Goal: Task Accomplishment & Management: Manage account settings

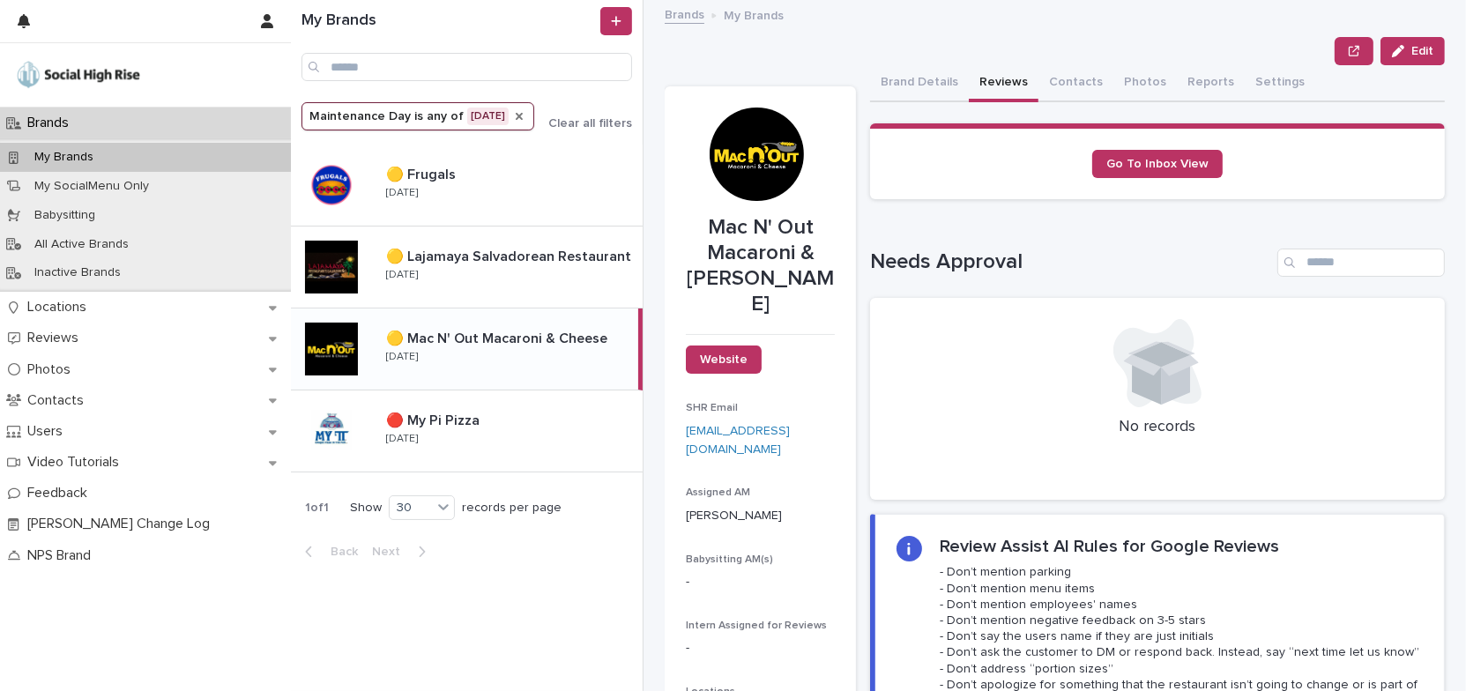
click at [515, 119] on icon "Maintenance Day" at bounding box center [519, 116] width 14 height 14
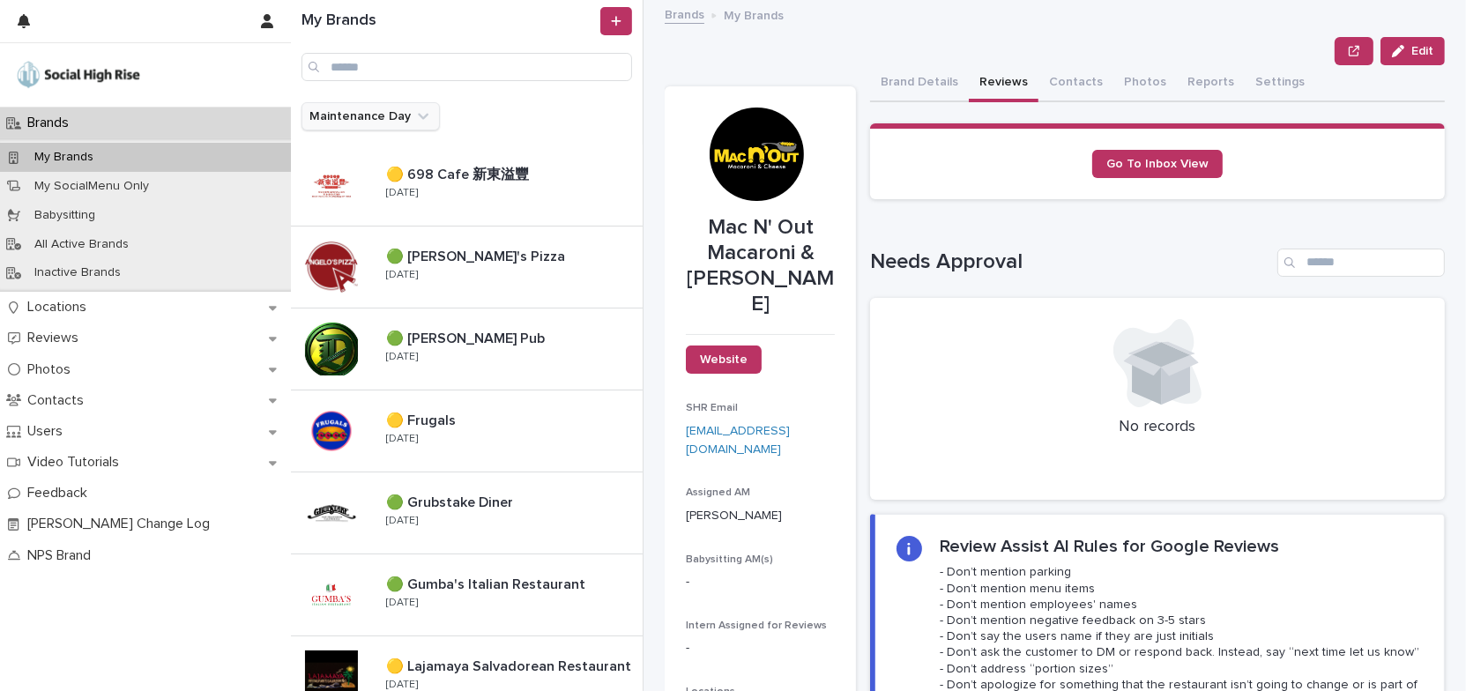
click at [418, 116] on icon "Maintenance Day" at bounding box center [423, 117] width 11 height 6
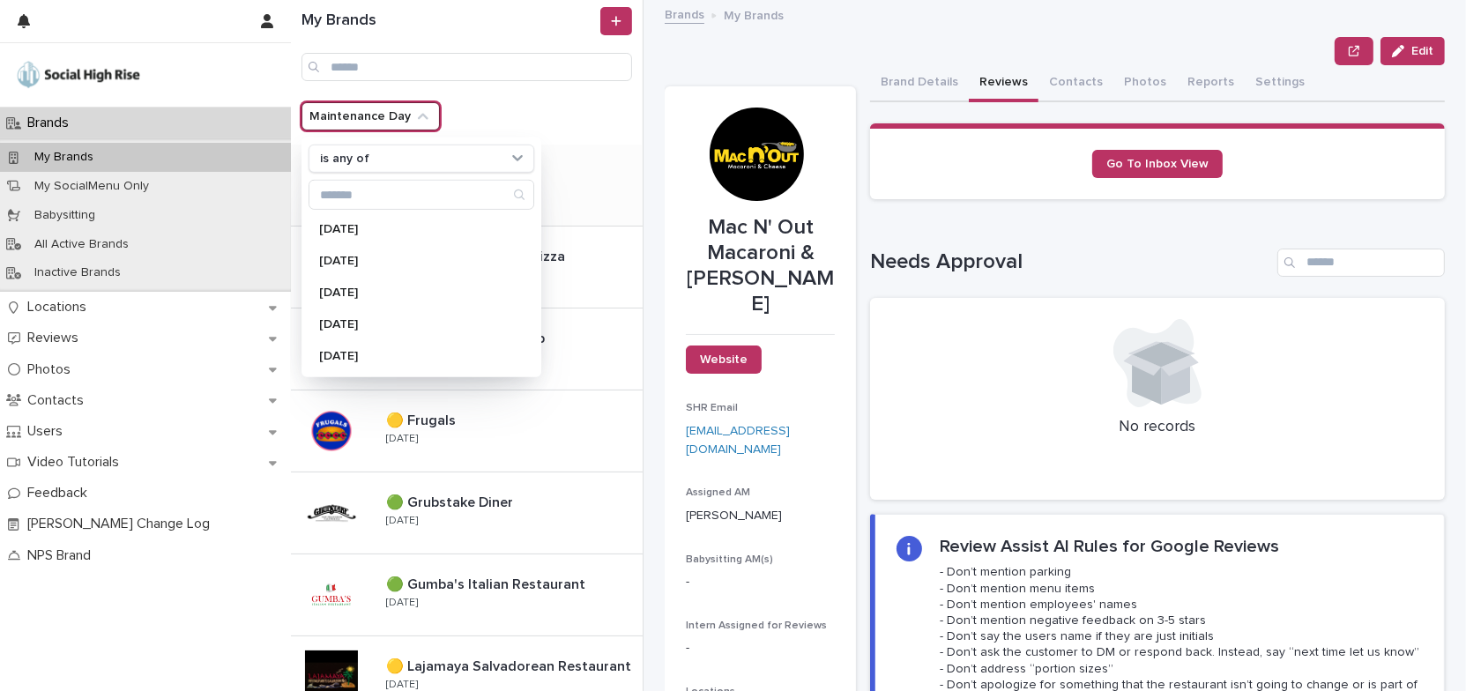
click at [577, 200] on div "🟡 698 Cafe 新東溢豐 🟡 698 Cafe 新東溢豐 [DATE]" at bounding box center [507, 185] width 271 height 51
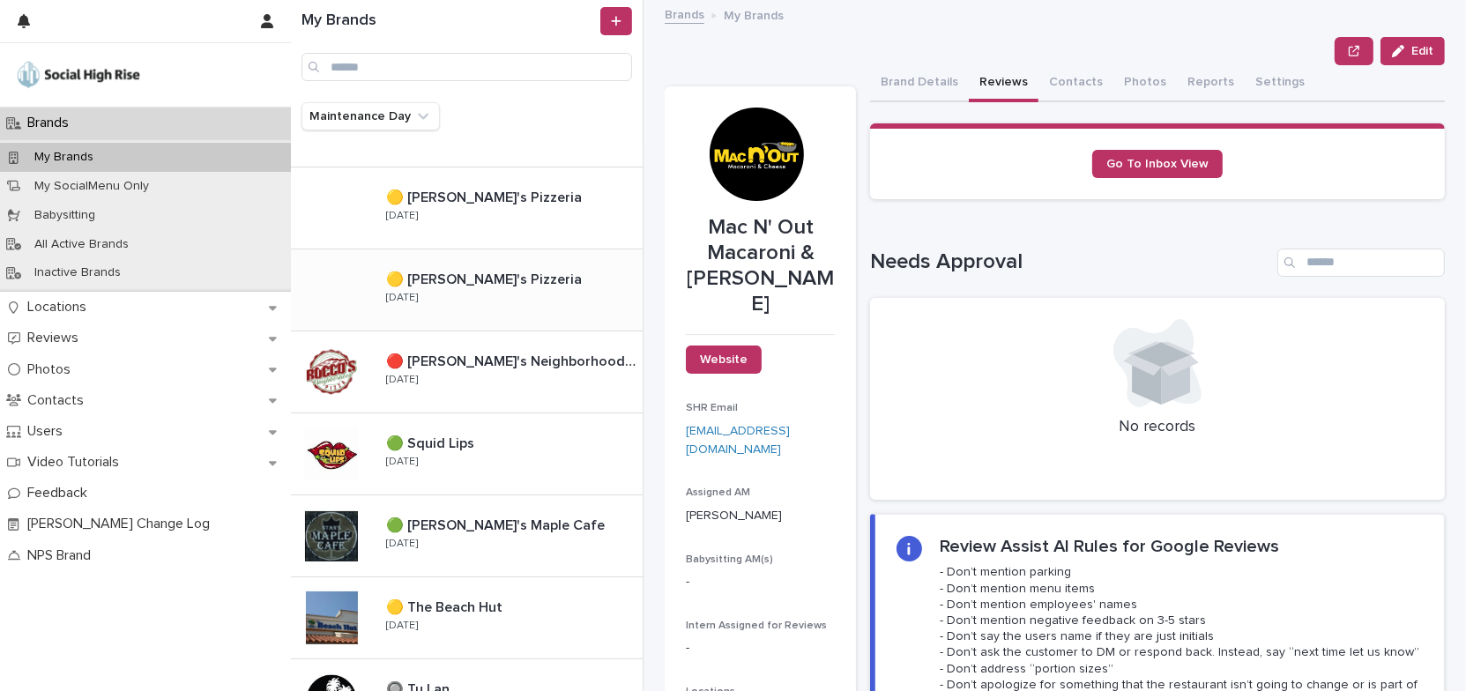
scroll to position [1190, 0]
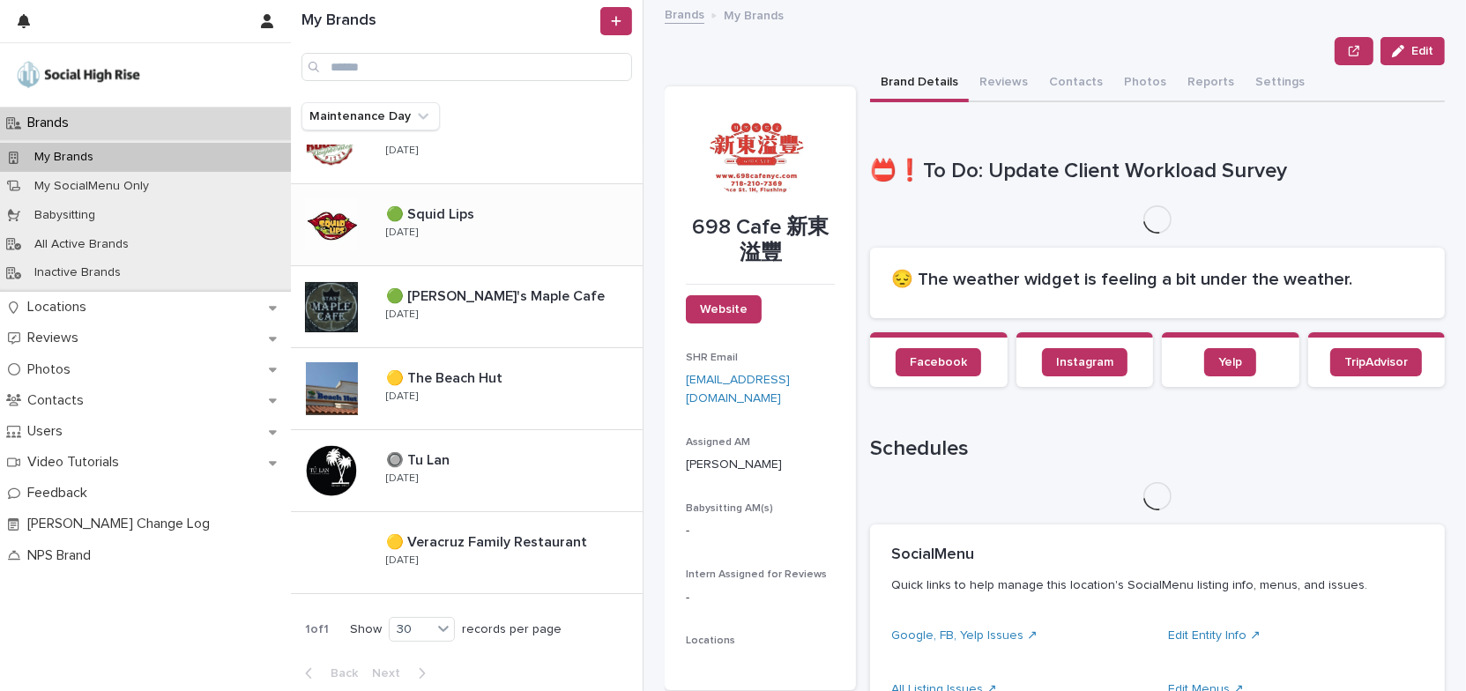
click at [521, 234] on div "🟢 Squid Lips 🟢 Squid Lips [DATE]" at bounding box center [507, 224] width 271 height 51
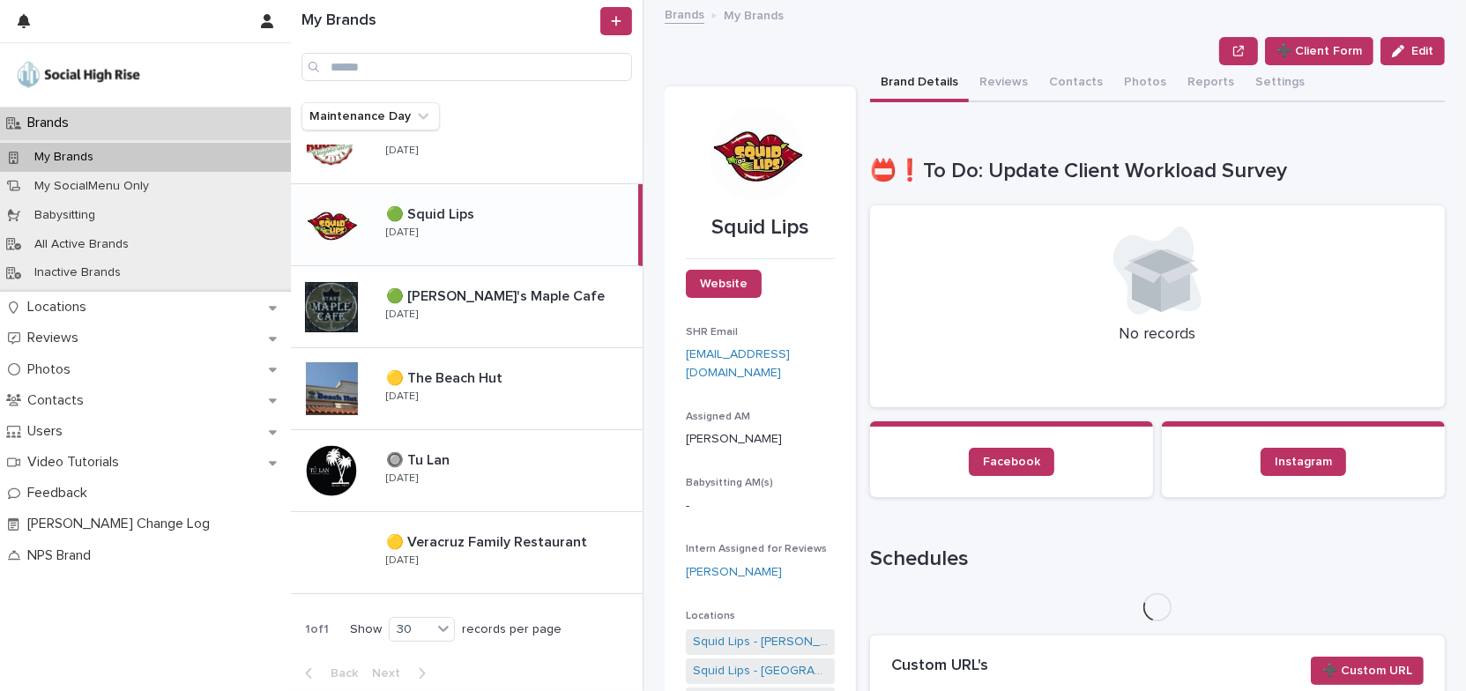
click at [993, 76] on button "Reviews" at bounding box center [1004, 83] width 70 height 37
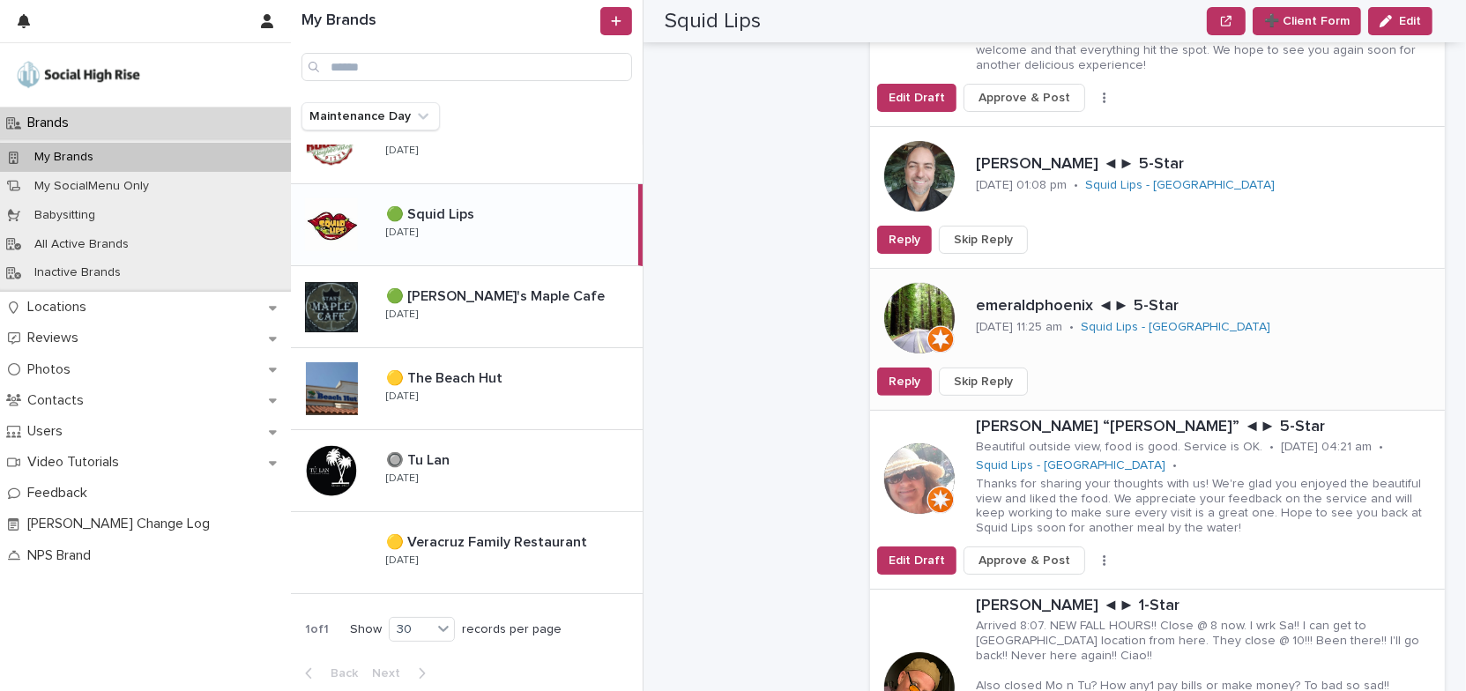
scroll to position [721, 0]
click at [994, 239] on span "Skip Reply" at bounding box center [983, 239] width 59 height 18
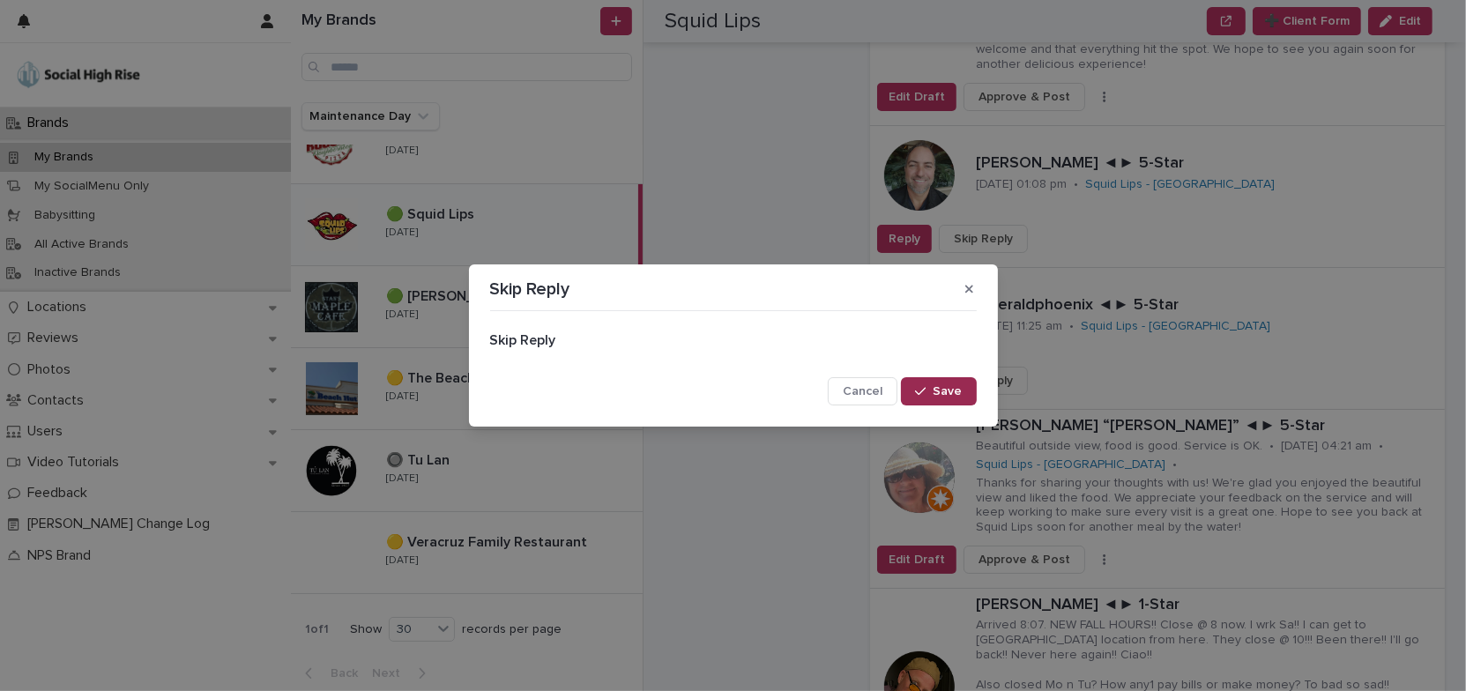
click at [929, 391] on div "button" at bounding box center [924, 391] width 18 height 12
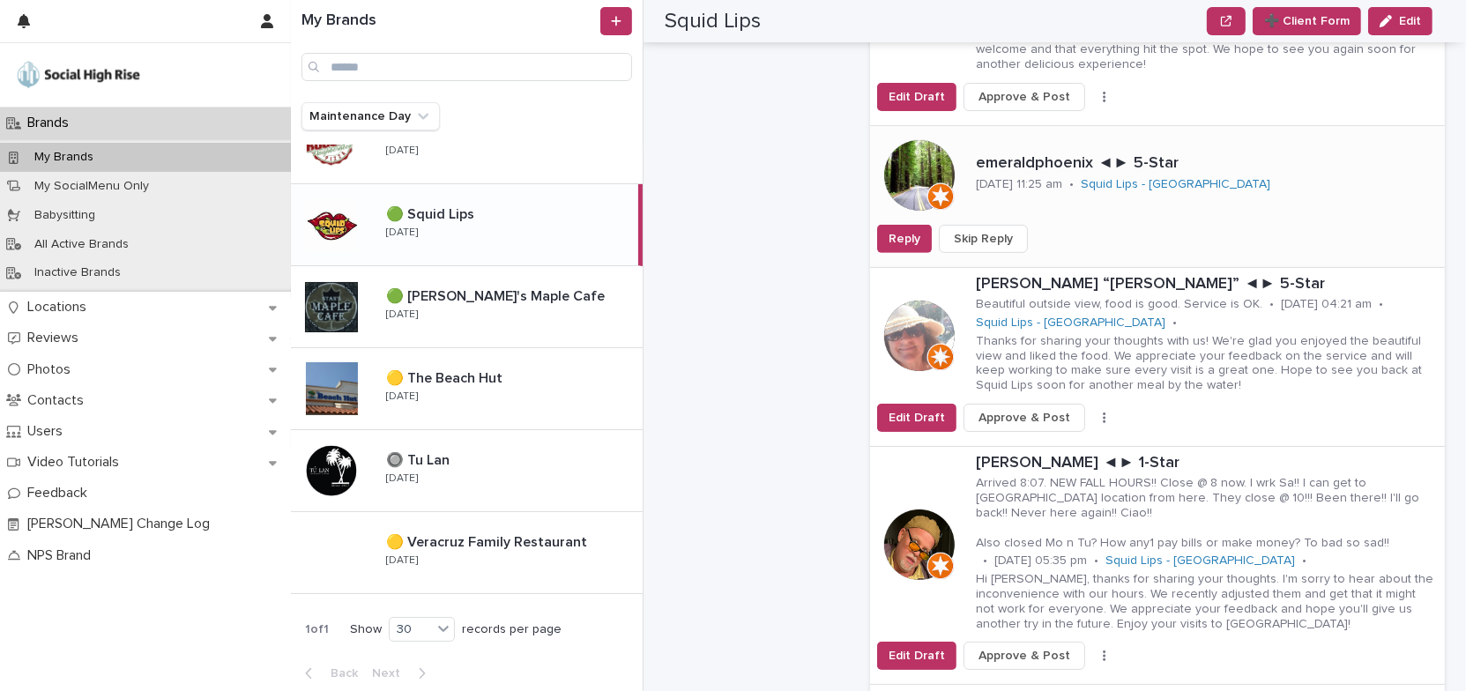
click at [1001, 238] on span "Skip Reply" at bounding box center [983, 239] width 59 height 18
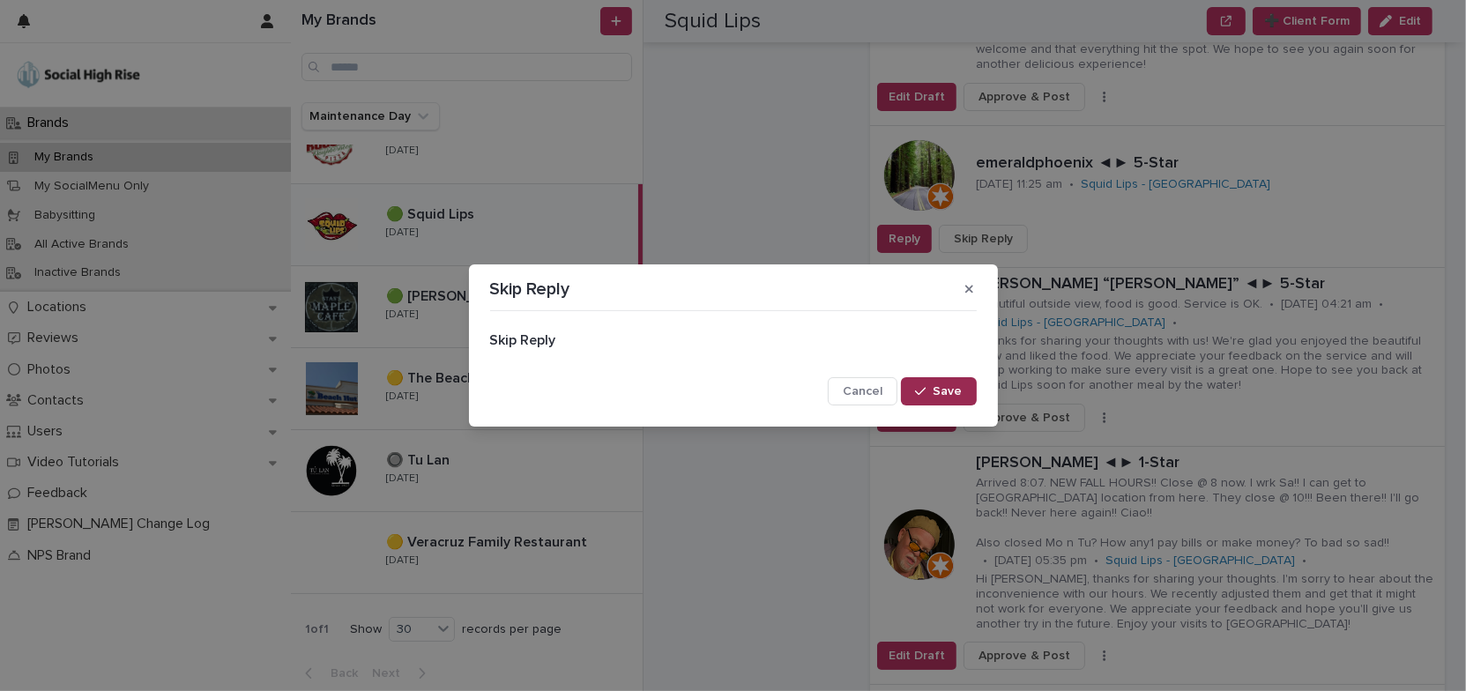
click at [959, 390] on span "Save" at bounding box center [947, 391] width 29 height 12
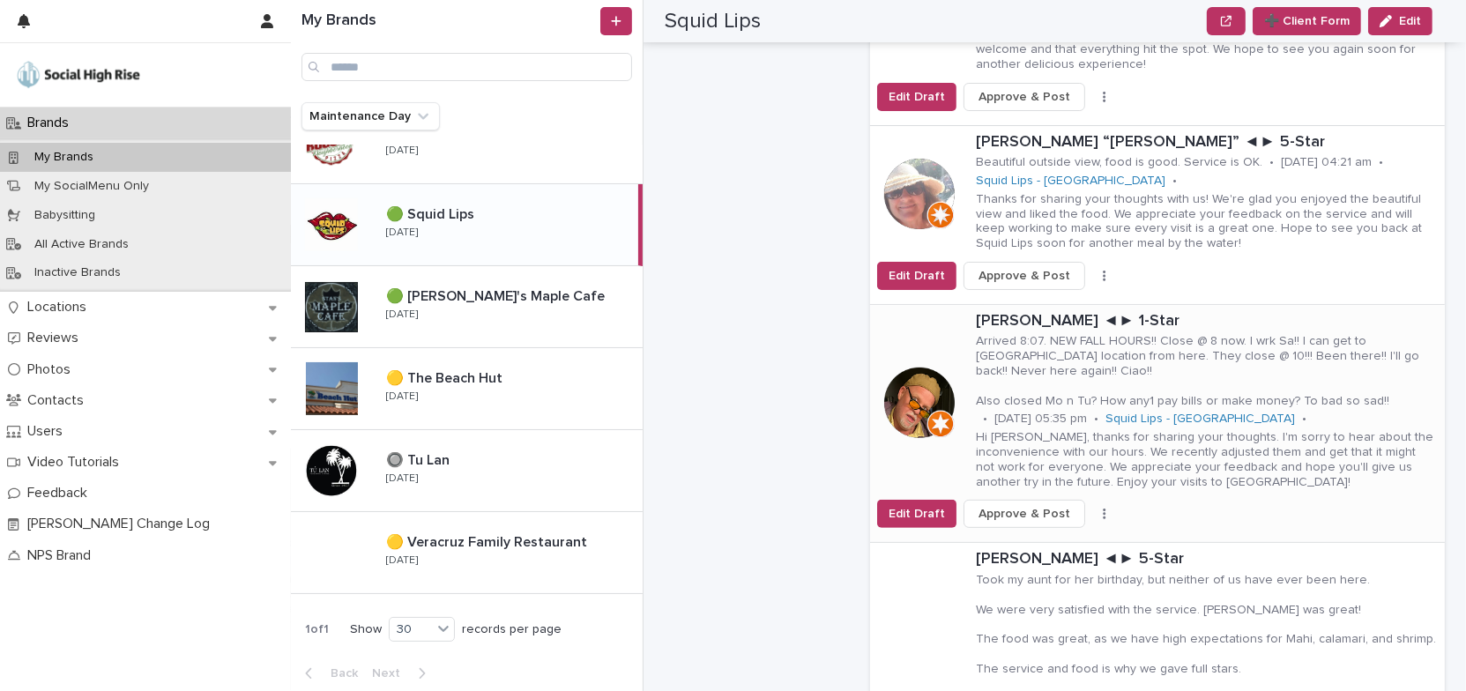
click at [1230, 363] on p "Arrived 8:07. NEW FALL HOURS!! Close @ 8 now. I wrk Sa!! I can get to [GEOGRAPH…" at bounding box center [1207, 371] width 462 height 74
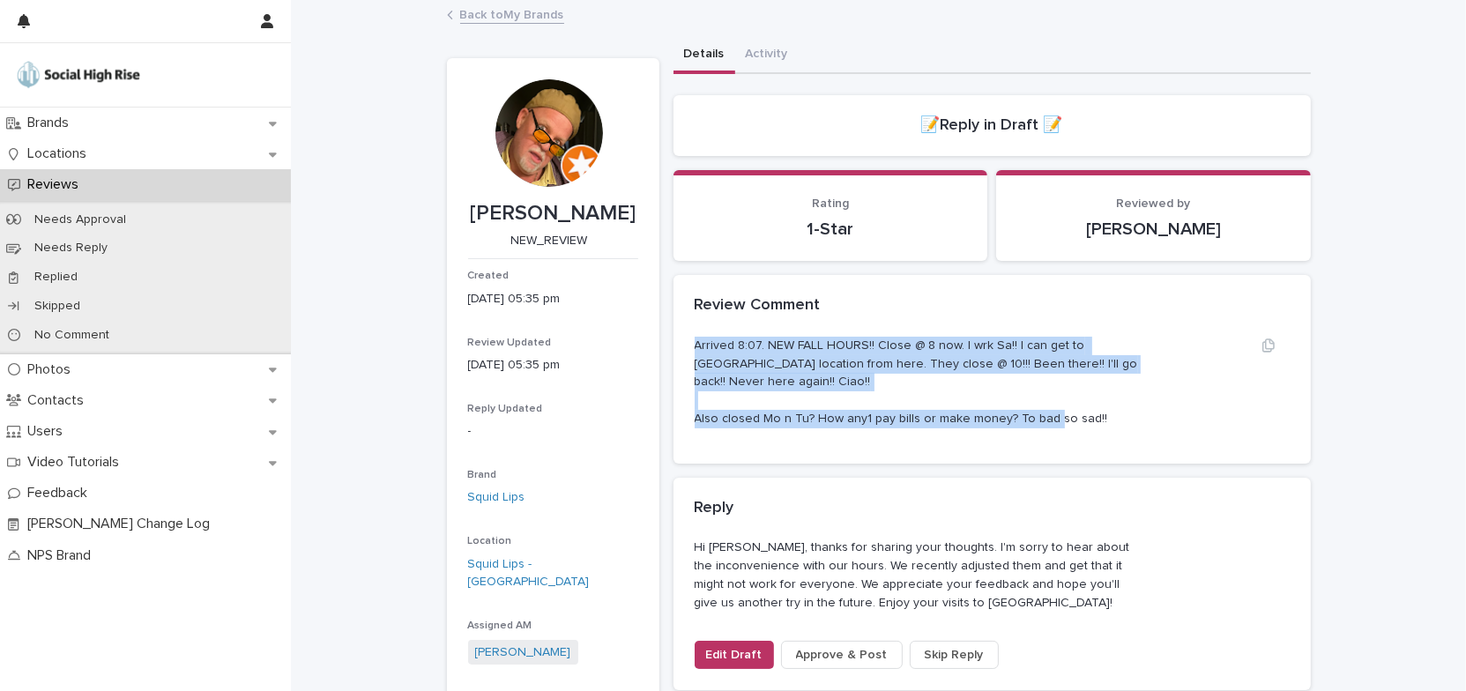
drag, startPoint x: 682, startPoint y: 343, endPoint x: 1106, endPoint y: 414, distance: 429.9
click at [1106, 414] on div "Arrived 8:07. NEW FALL HOURS!! Close @ 8 now. I wrk Sa!! I can get to [GEOGRAPH…" at bounding box center [991, 400] width 637 height 127
copy p "Arrived 8:07. NEW FALL HOURS!! Close @ 8 now. I wrk Sa!! I can get to [GEOGRAPH…"
